Goal: Navigation & Orientation: Find specific page/section

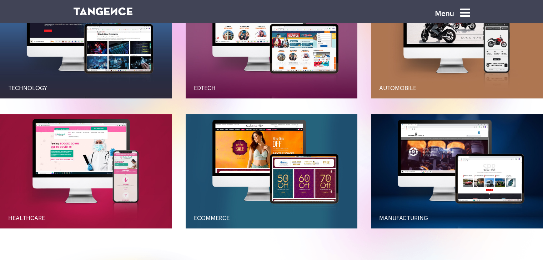
scroll to position [836, 0]
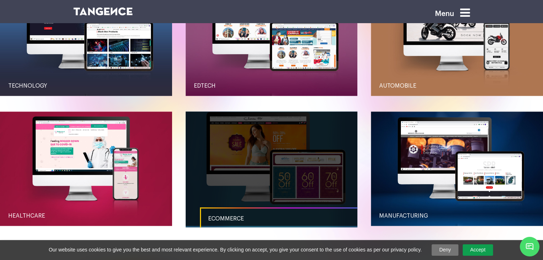
click at [240, 177] on link "button" at bounding box center [271, 169] width 172 height 115
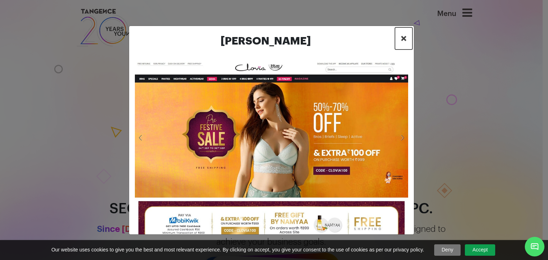
click at [402, 37] on span "×" at bounding box center [404, 38] width 6 height 11
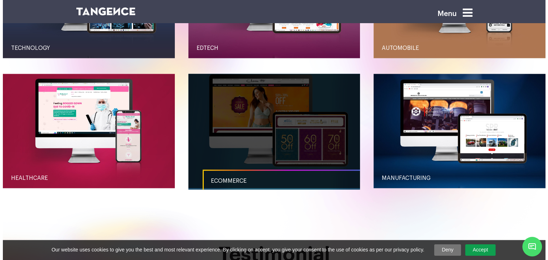
scroll to position [895, 0]
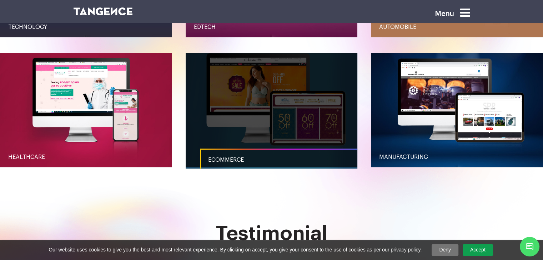
click at [263, 153] on link "Ecommerce" at bounding box center [286, 160] width 172 height 23
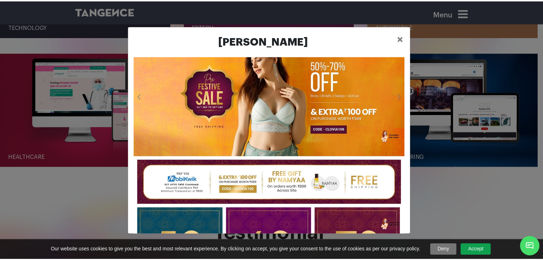
scroll to position [0, 0]
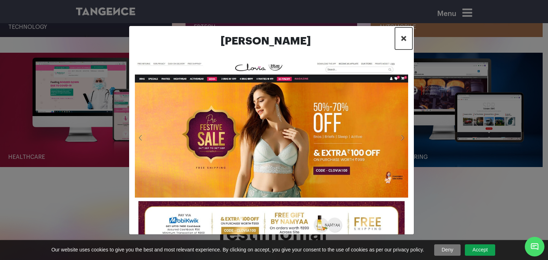
click at [405, 41] on span "×" at bounding box center [404, 38] width 6 height 11
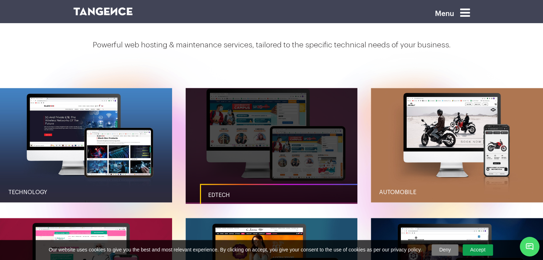
scroll to position [730, 0]
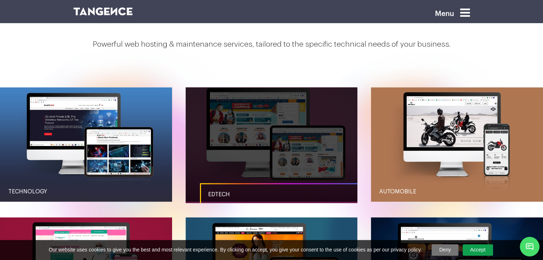
click at [241, 189] on link "Edtech" at bounding box center [286, 194] width 172 height 23
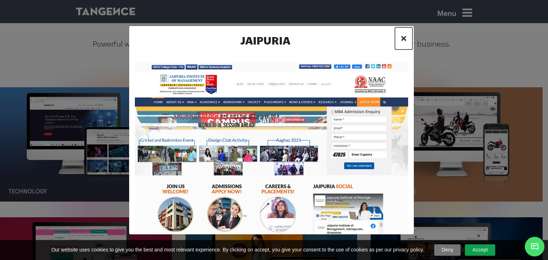
click at [402, 39] on span "×" at bounding box center [404, 38] width 6 height 11
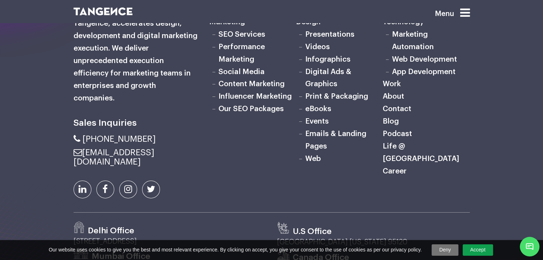
scroll to position [2247, 0]
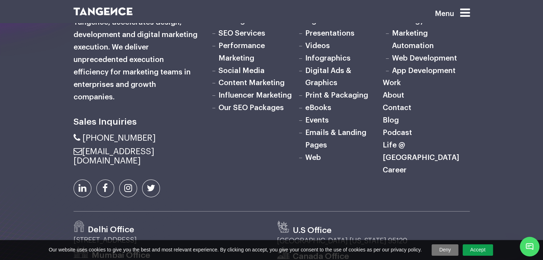
click at [254, 37] on link "SEO Services" at bounding box center [241, 33] width 47 height 7
click at [429, 62] on link "Web Development" at bounding box center [424, 58] width 65 height 7
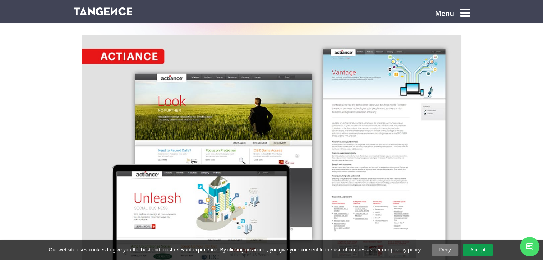
scroll to position [578, 0]
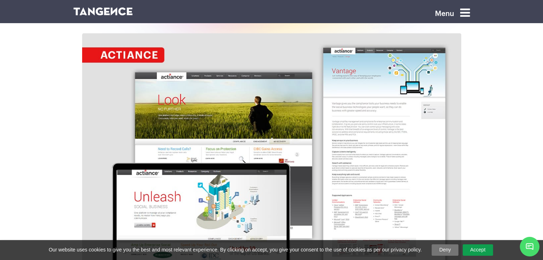
click at [194, 125] on img at bounding box center [271, 173] width 379 height 280
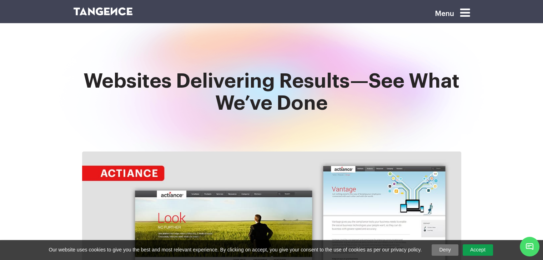
scroll to position [539, 0]
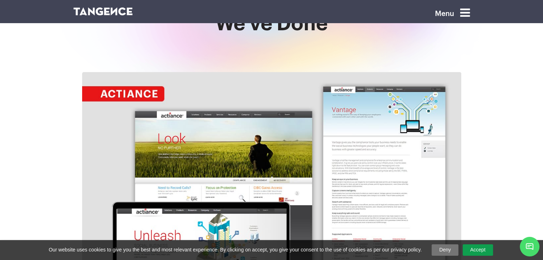
drag, startPoint x: 138, startPoint y: 40, endPoint x: 104, endPoint y: 32, distance: 35.1
click at [104, 32] on h2 "Websites delivering results—see what we’ve done" at bounding box center [271, 13] width 396 height 44
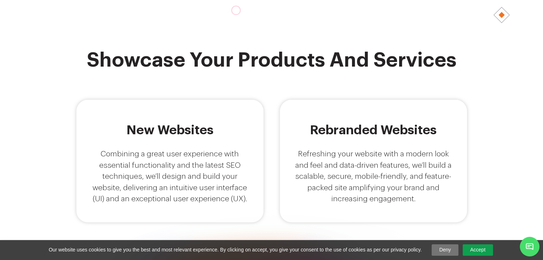
scroll to position [0, 0]
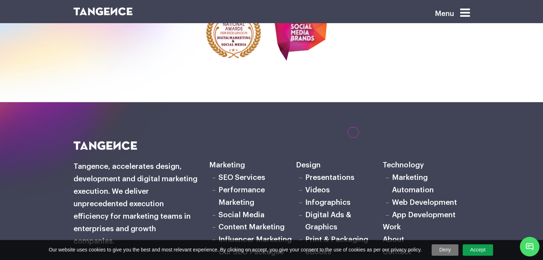
scroll to position [2149, 0]
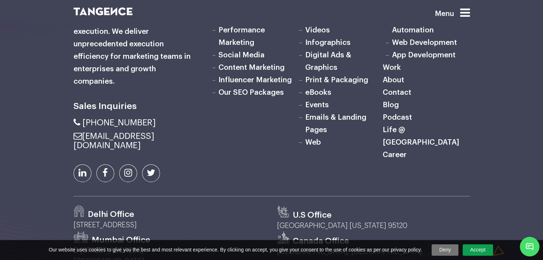
scroll to position [948, 0]
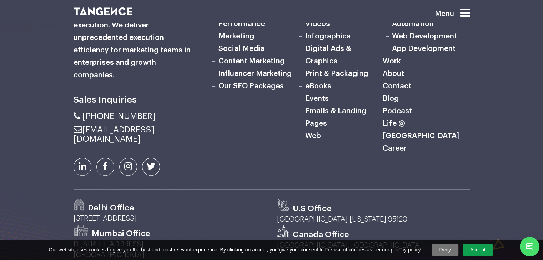
click at [389, 75] on link "About" at bounding box center [392, 73] width 21 height 7
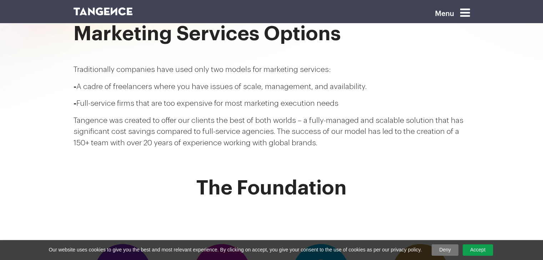
scroll to position [131, 0]
